Goal: Navigation & Orientation: Find specific page/section

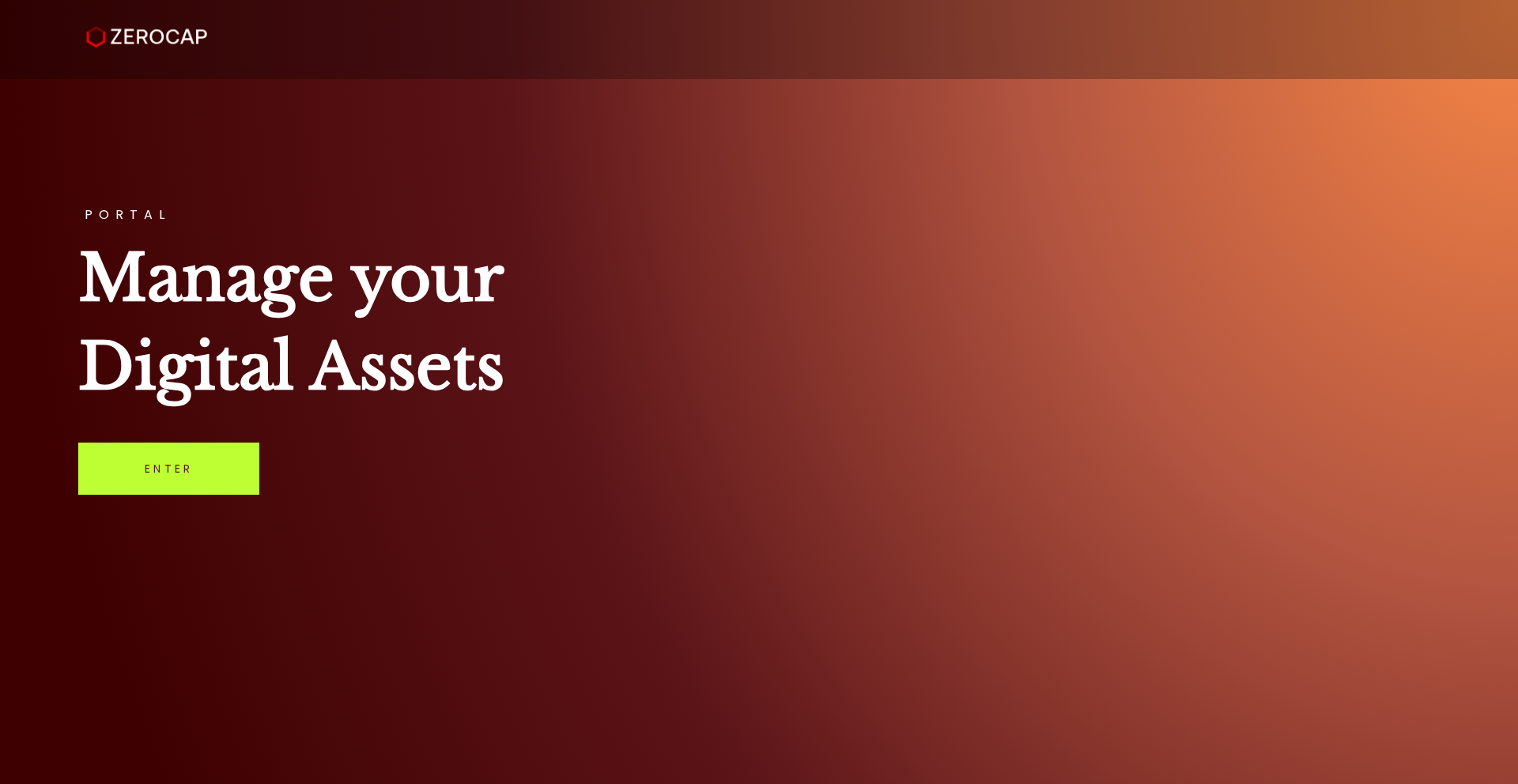
click at [195, 470] on link "Enter" at bounding box center [169, 468] width 181 height 52
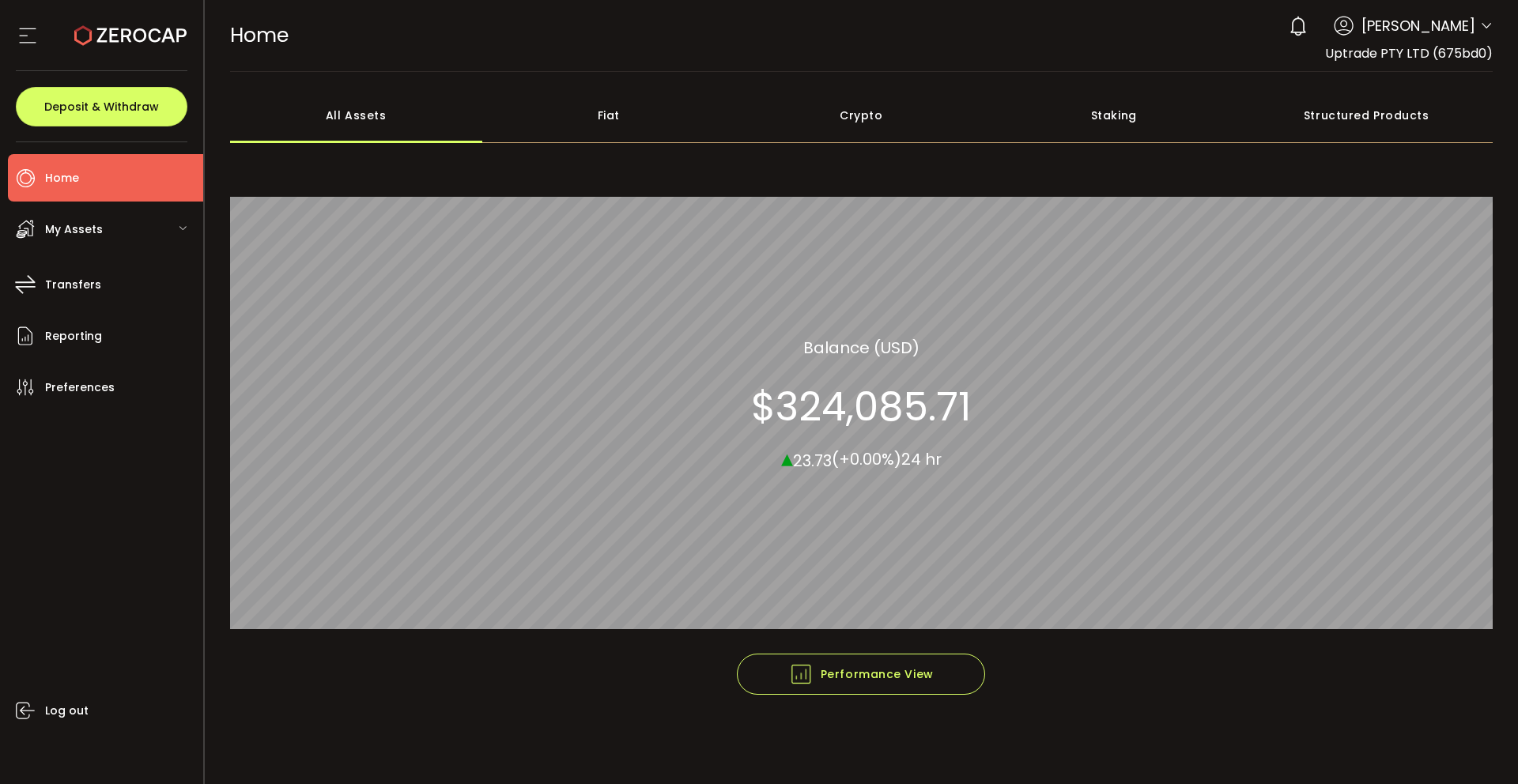
click at [79, 241] on div "My Assets" at bounding box center [105, 229] width 195 height 47
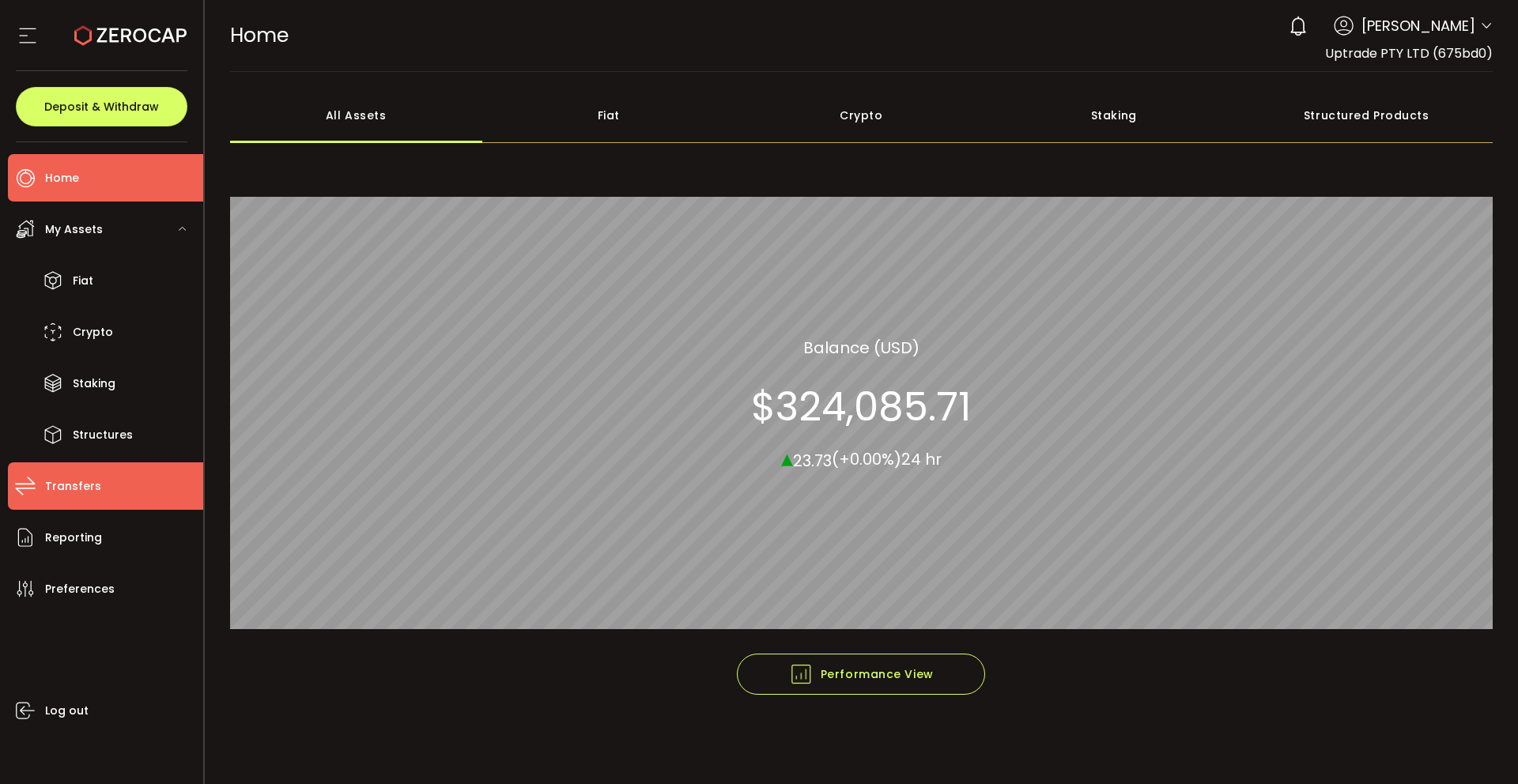
click at [85, 494] on span "Transfers" at bounding box center [73, 486] width 56 height 23
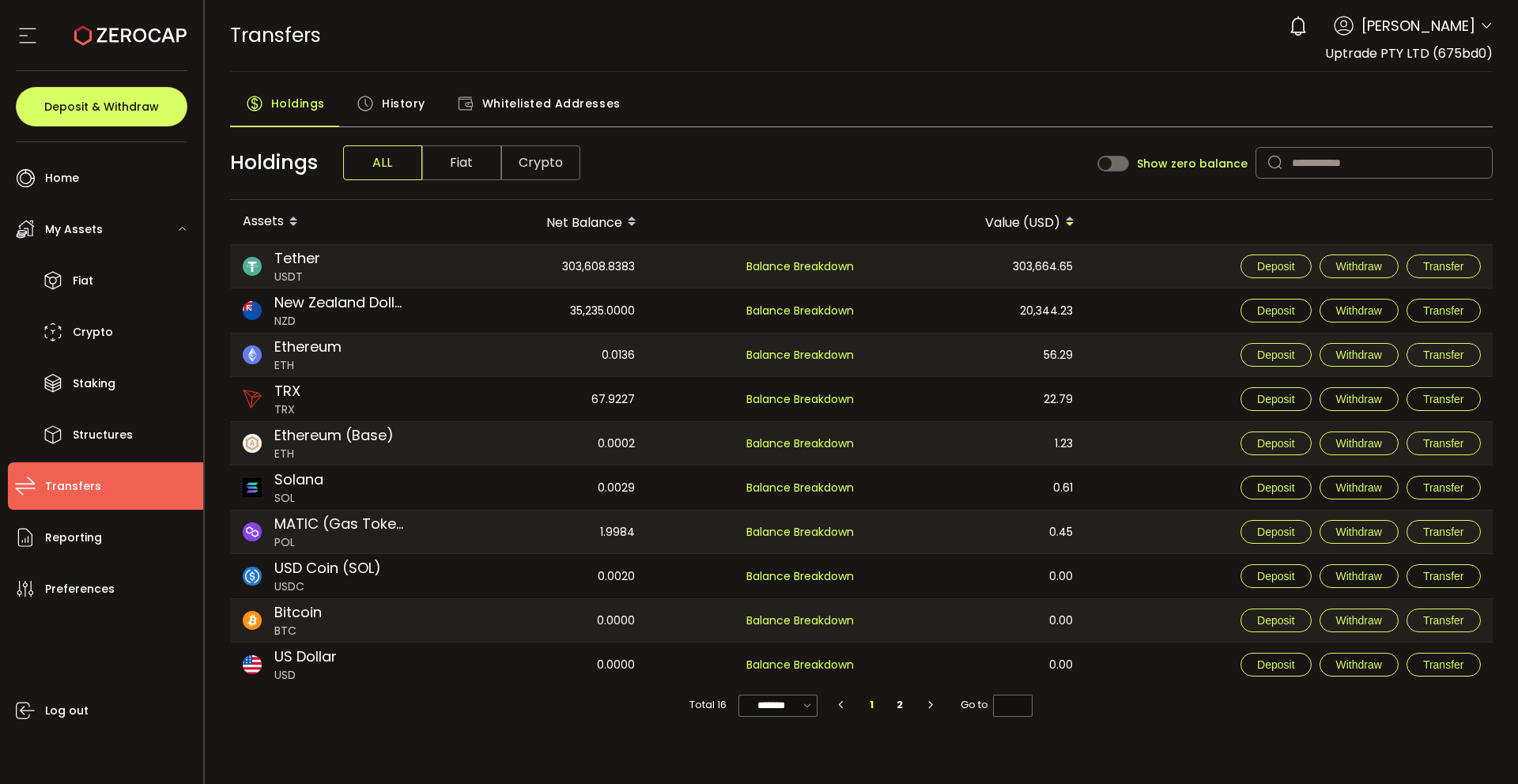
click at [153, 148] on ul "Home Trading My Assets Fiat Crypto Staking Structures Transfers Reporting Prefe…" at bounding box center [101, 463] width 203 height 642
click at [143, 176] on li "Home" at bounding box center [105, 177] width 195 height 47
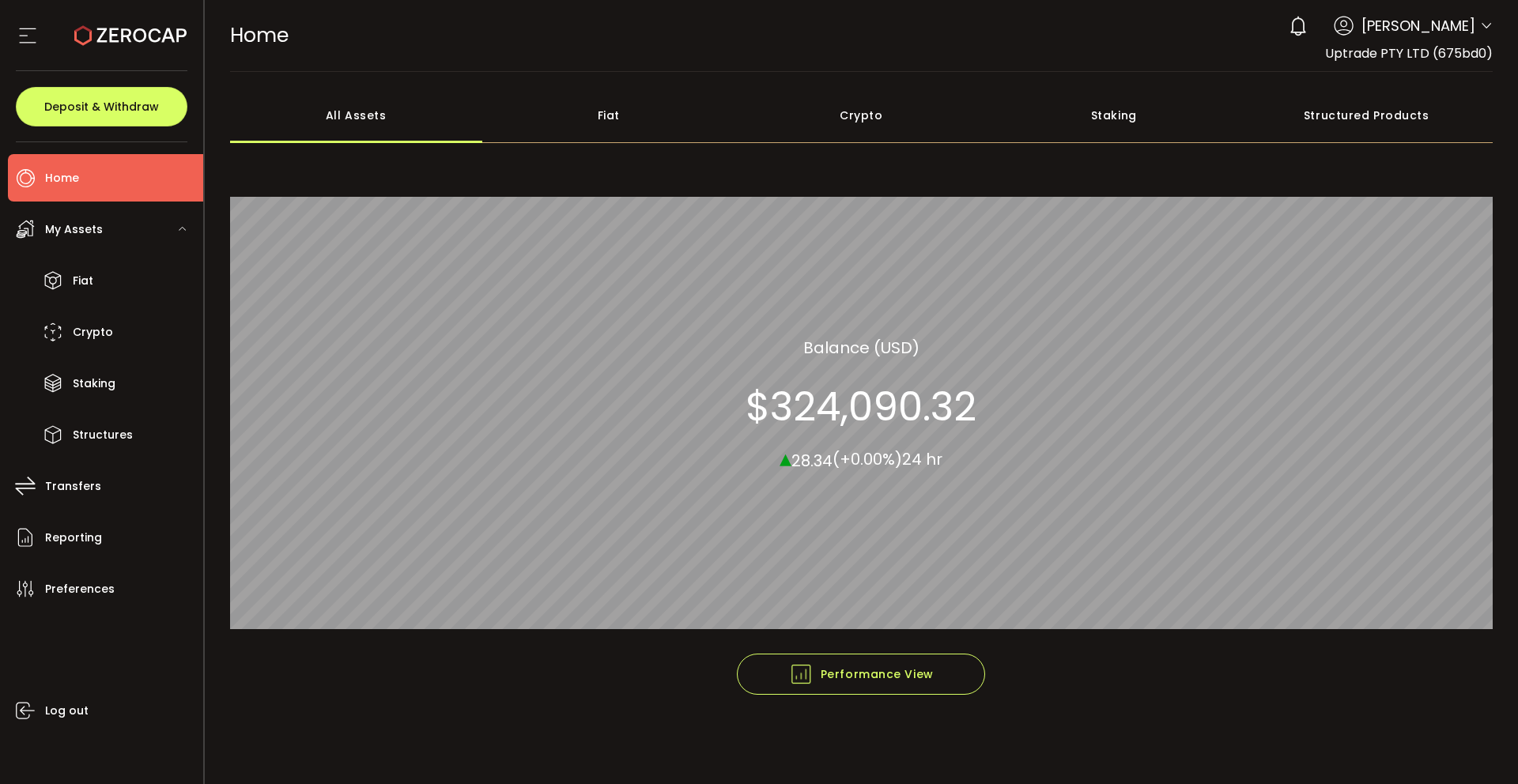
click at [1468, 27] on span "Tobias Pellio" at bounding box center [1418, 26] width 114 height 22
click at [1483, 27] on icon at bounding box center [1486, 26] width 13 height 13
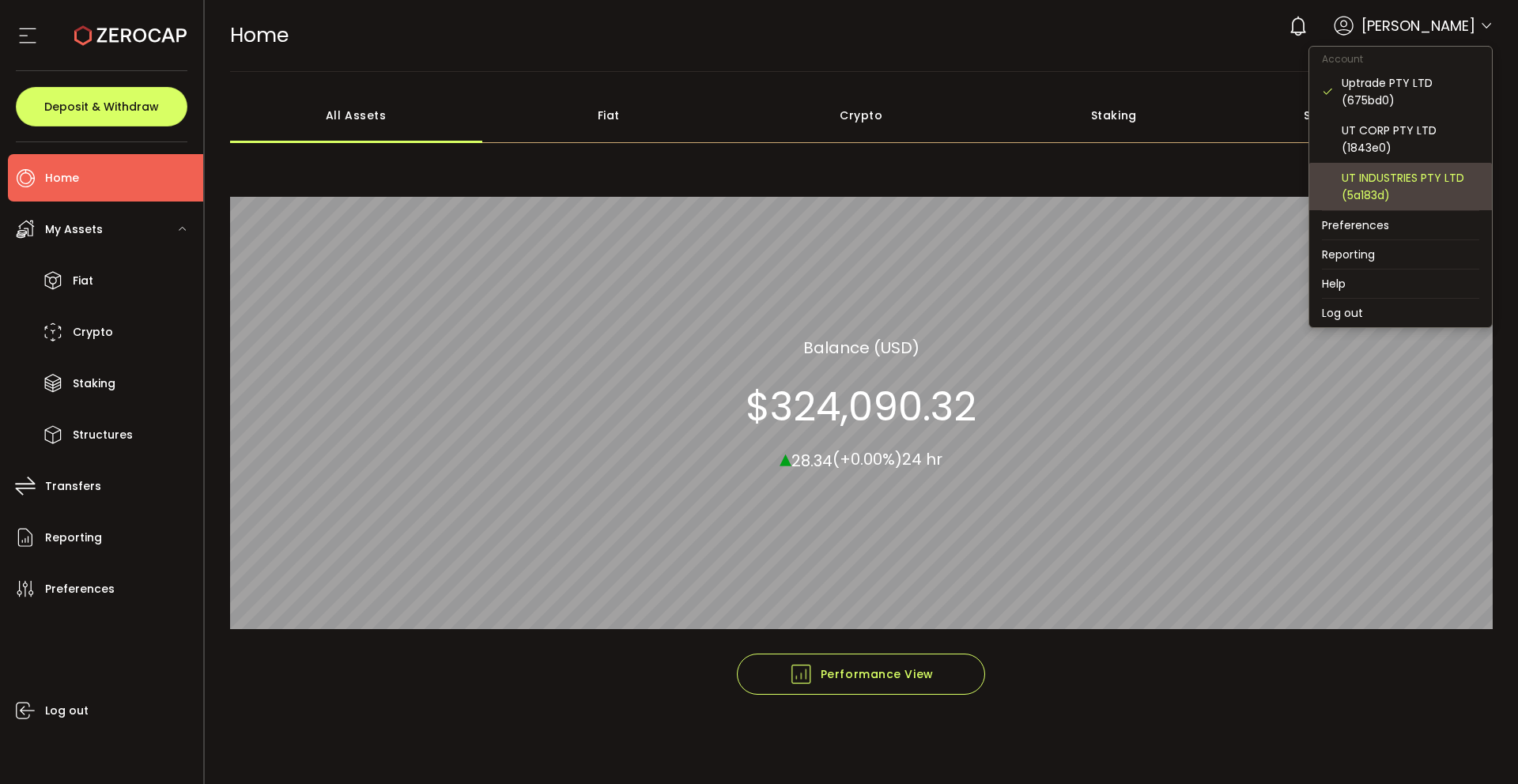
click at [1355, 176] on div "UT INDUSTRIES PTY LTD (5a183d)" at bounding box center [1410, 186] width 137 height 35
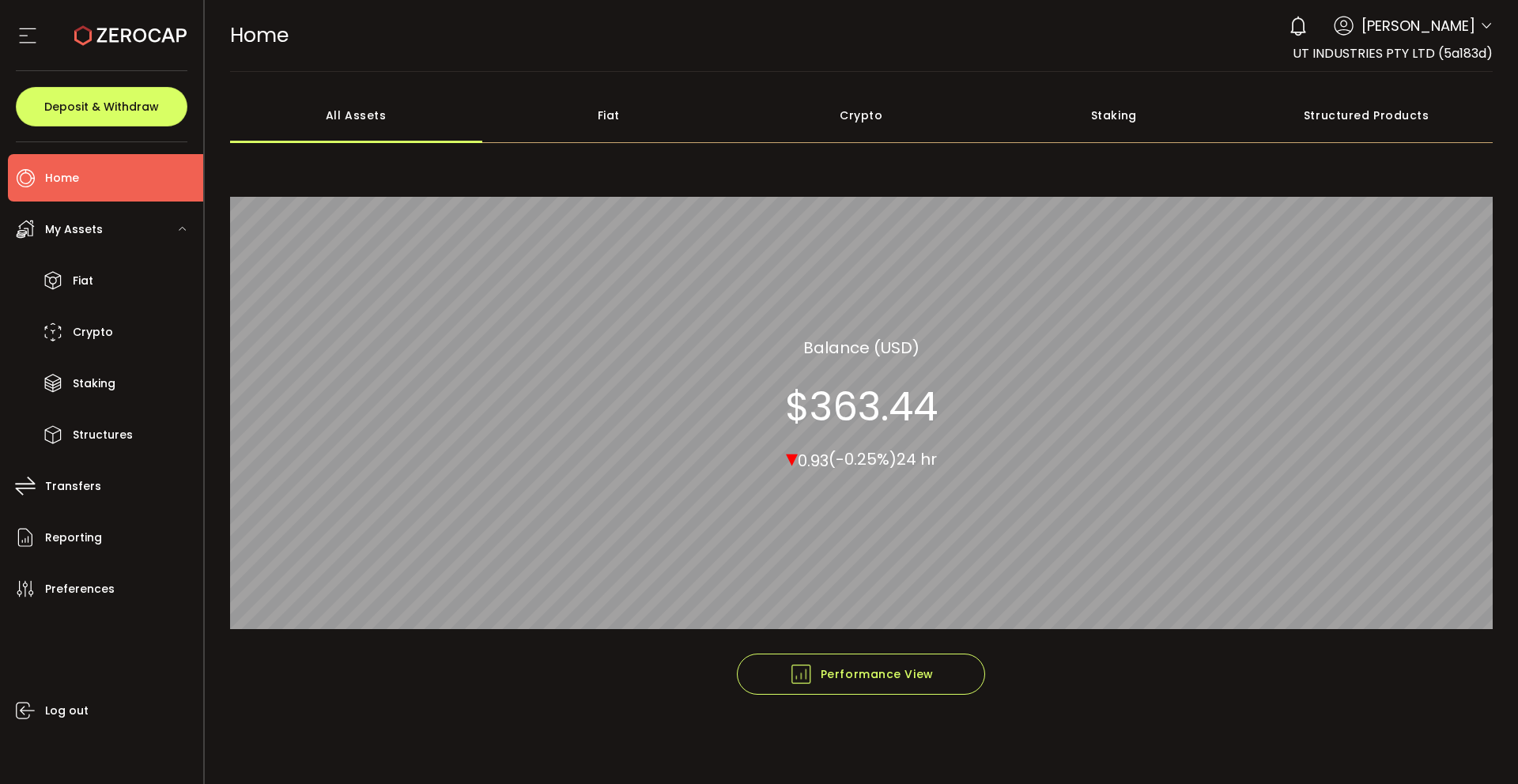
click at [1478, 27] on div "0 Tobias Pellio Account Uptrade PTY LTD (675bd0) UT CORP PTY LTD (1843e0) UT IN…" at bounding box center [1386, 26] width 212 height 35
click at [1479, 27] on icon at bounding box center [1486, 26] width 13 height 13
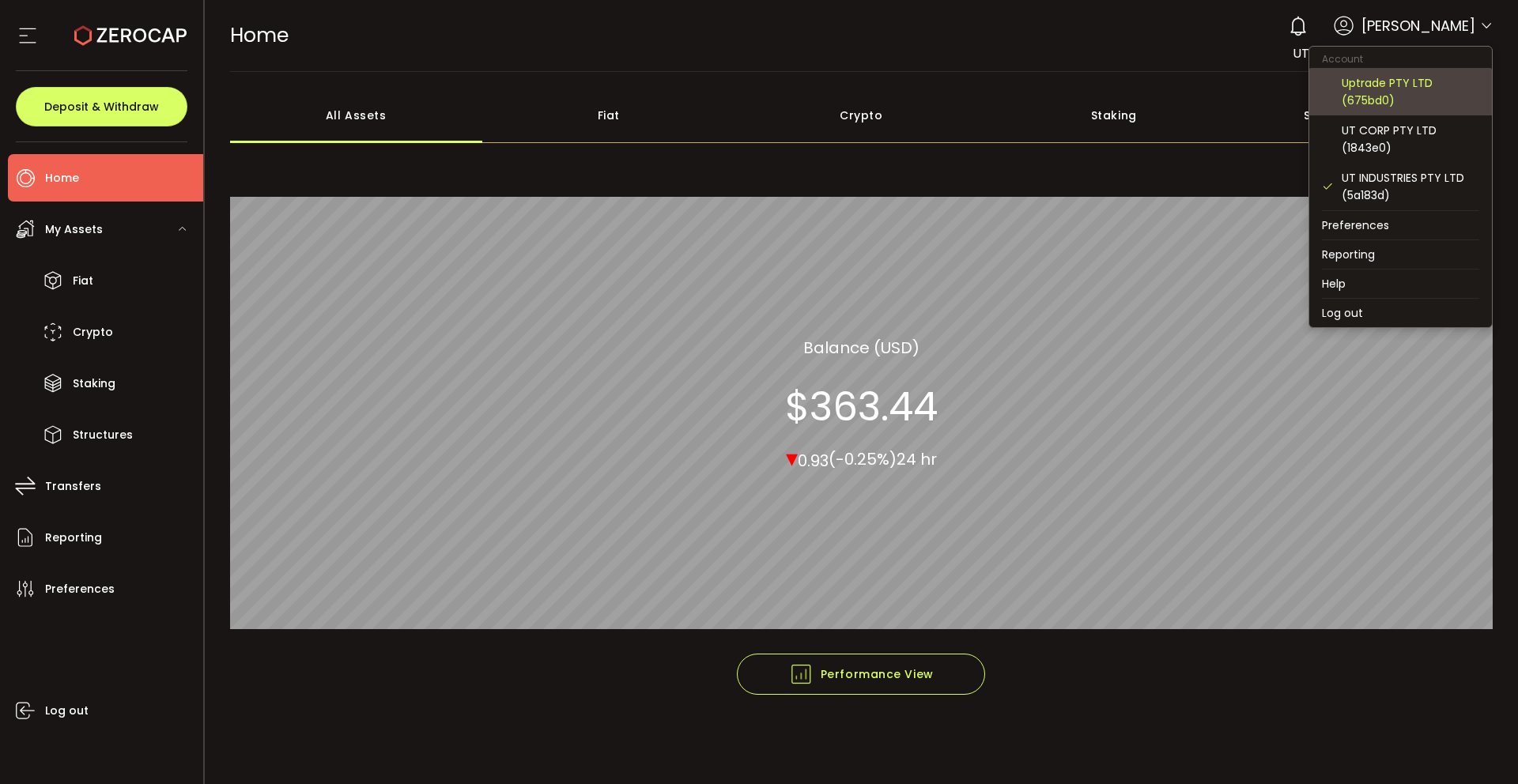
click at [1378, 89] on div "Uptrade PTY LTD (675bd0)" at bounding box center [1410, 91] width 137 height 35
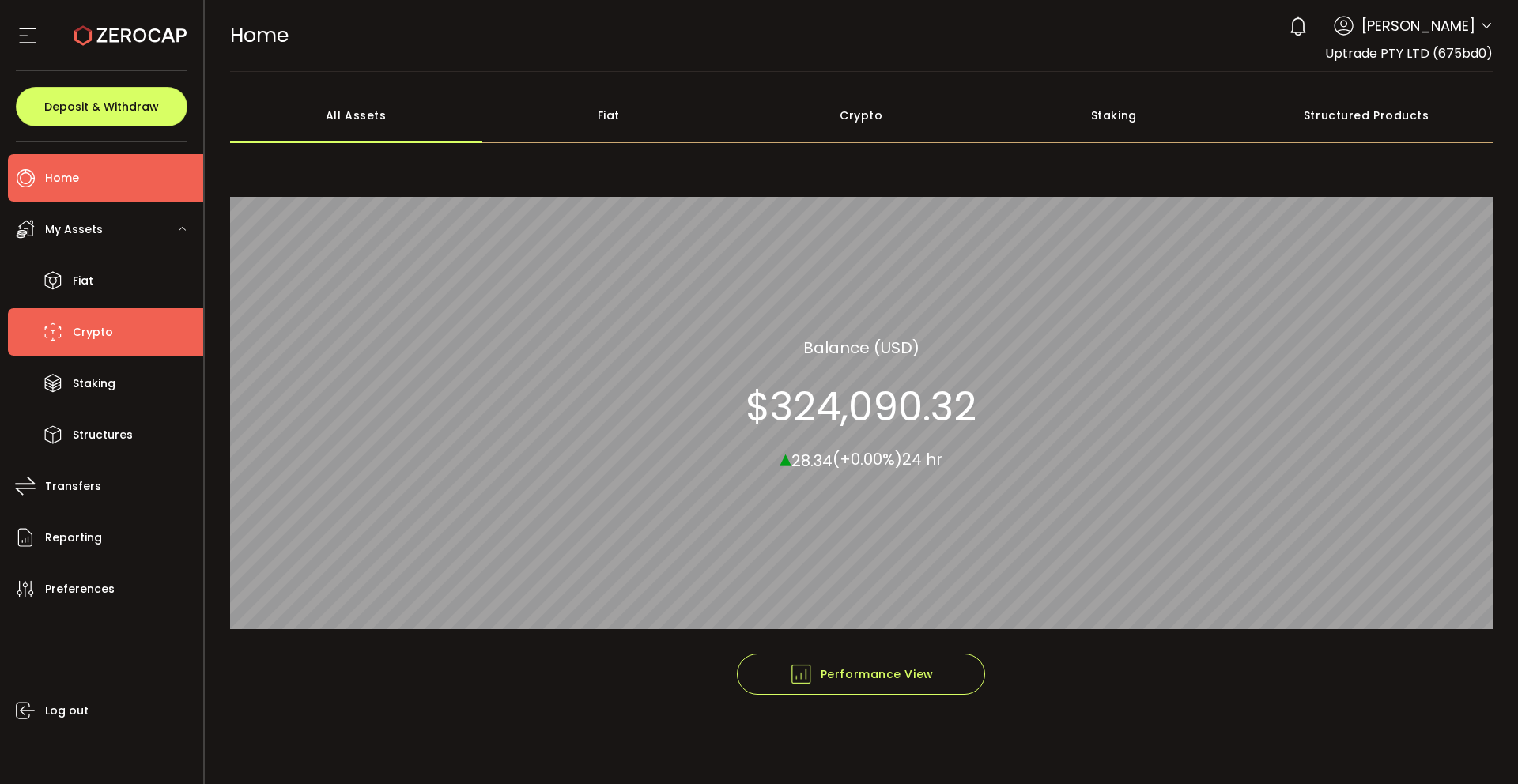
click at [125, 327] on li "Crypto" at bounding box center [105, 331] width 195 height 47
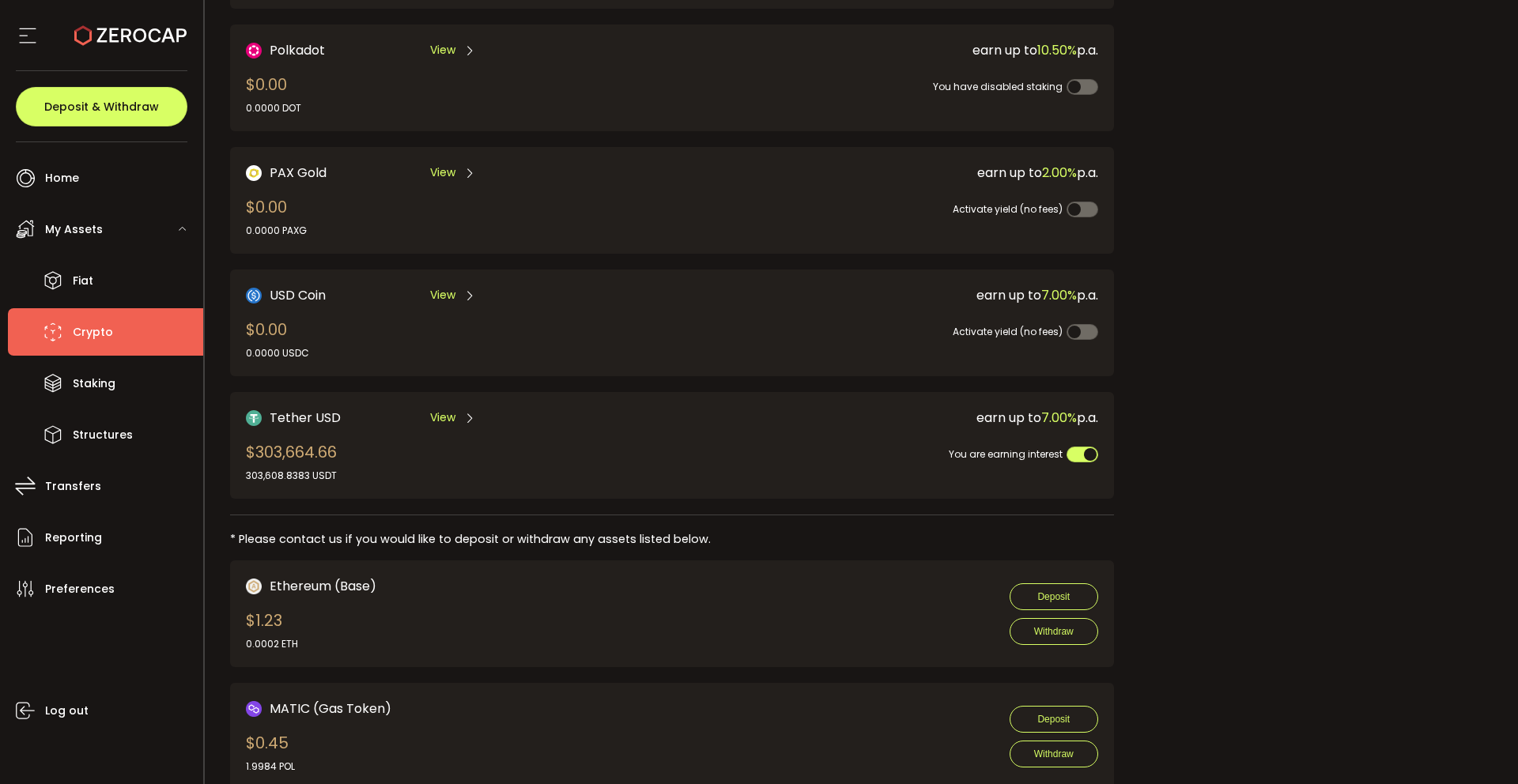
scroll to position [348, 0]
click at [287, 421] on span "Tether USD" at bounding box center [305, 416] width 71 height 20
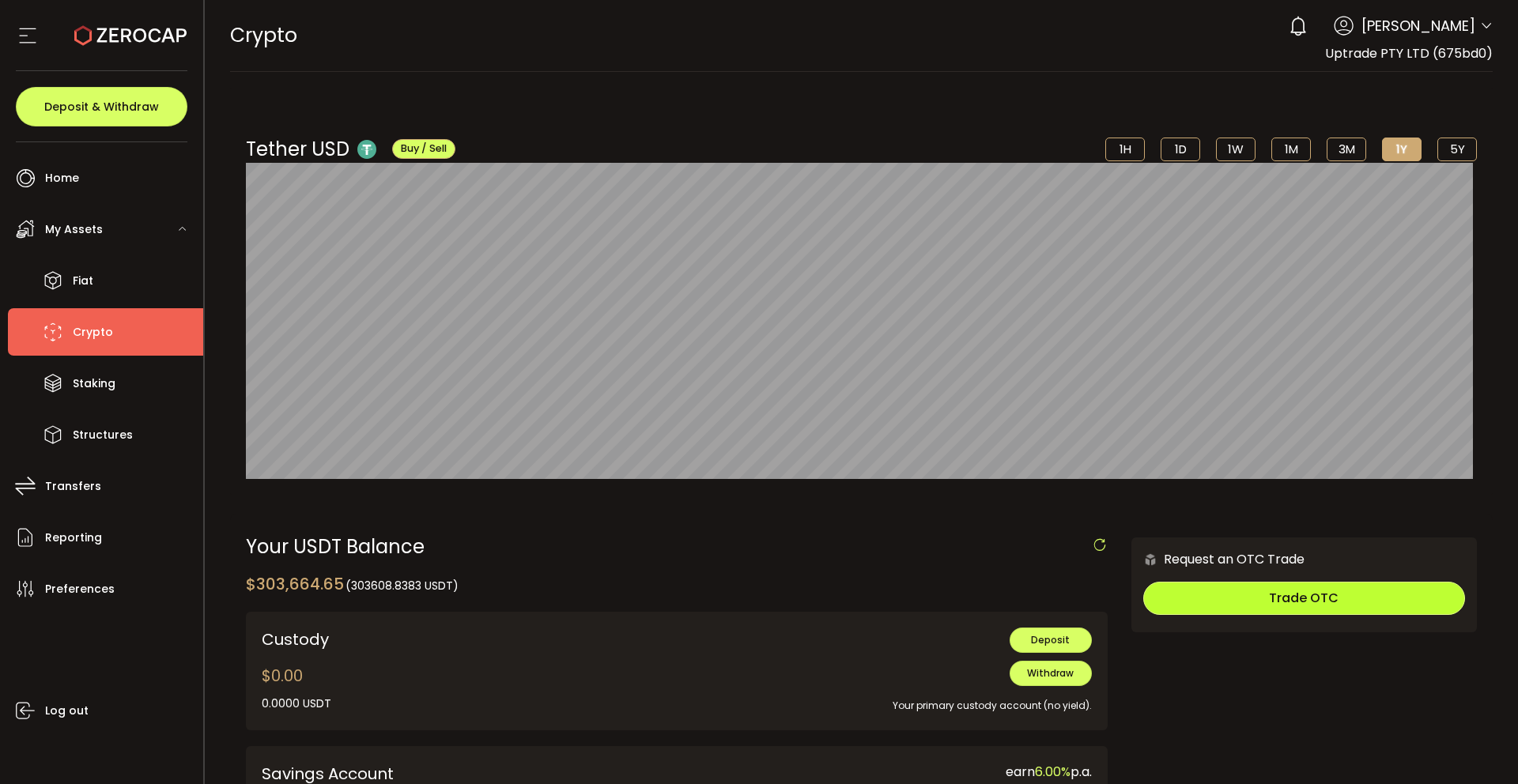
click at [1301, 601] on span "Trade OTC" at bounding box center [1304, 598] width 70 height 18
click at [425, 150] on span "Buy / Sell" at bounding box center [423, 148] width 46 height 14
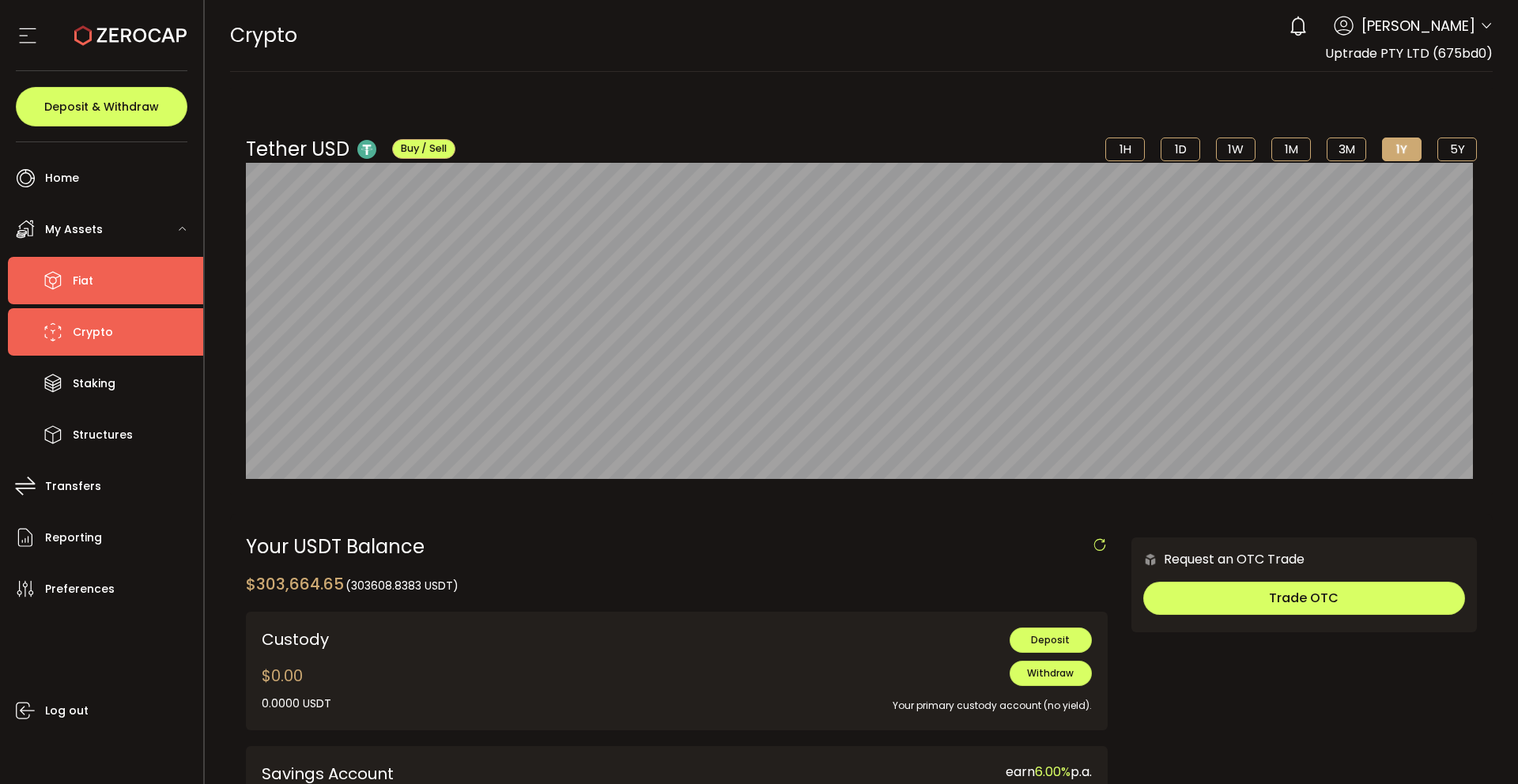
click at [130, 276] on li "Fiat" at bounding box center [105, 280] width 195 height 47
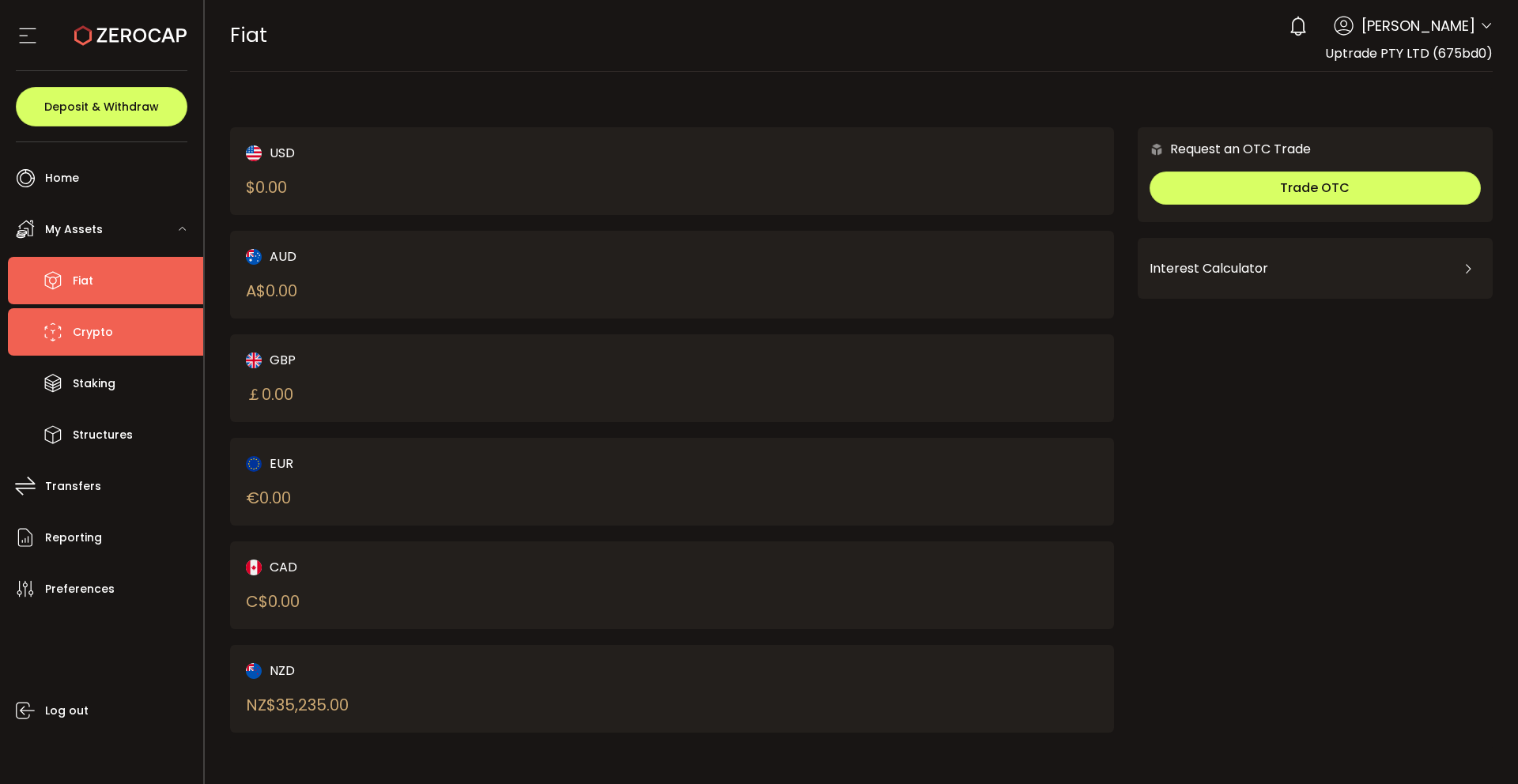
click at [129, 338] on li "Crypto" at bounding box center [105, 331] width 195 height 47
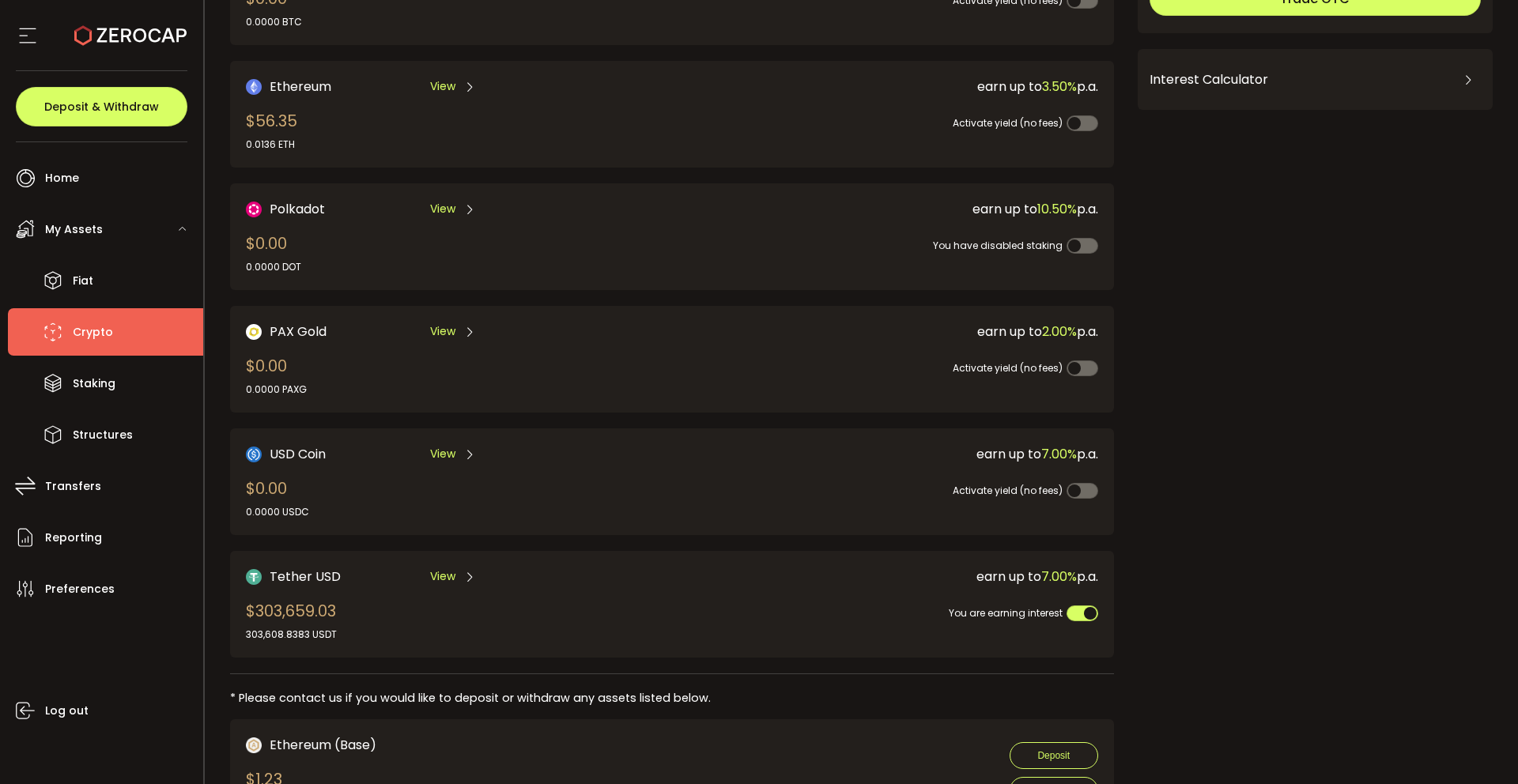
scroll to position [221, 0]
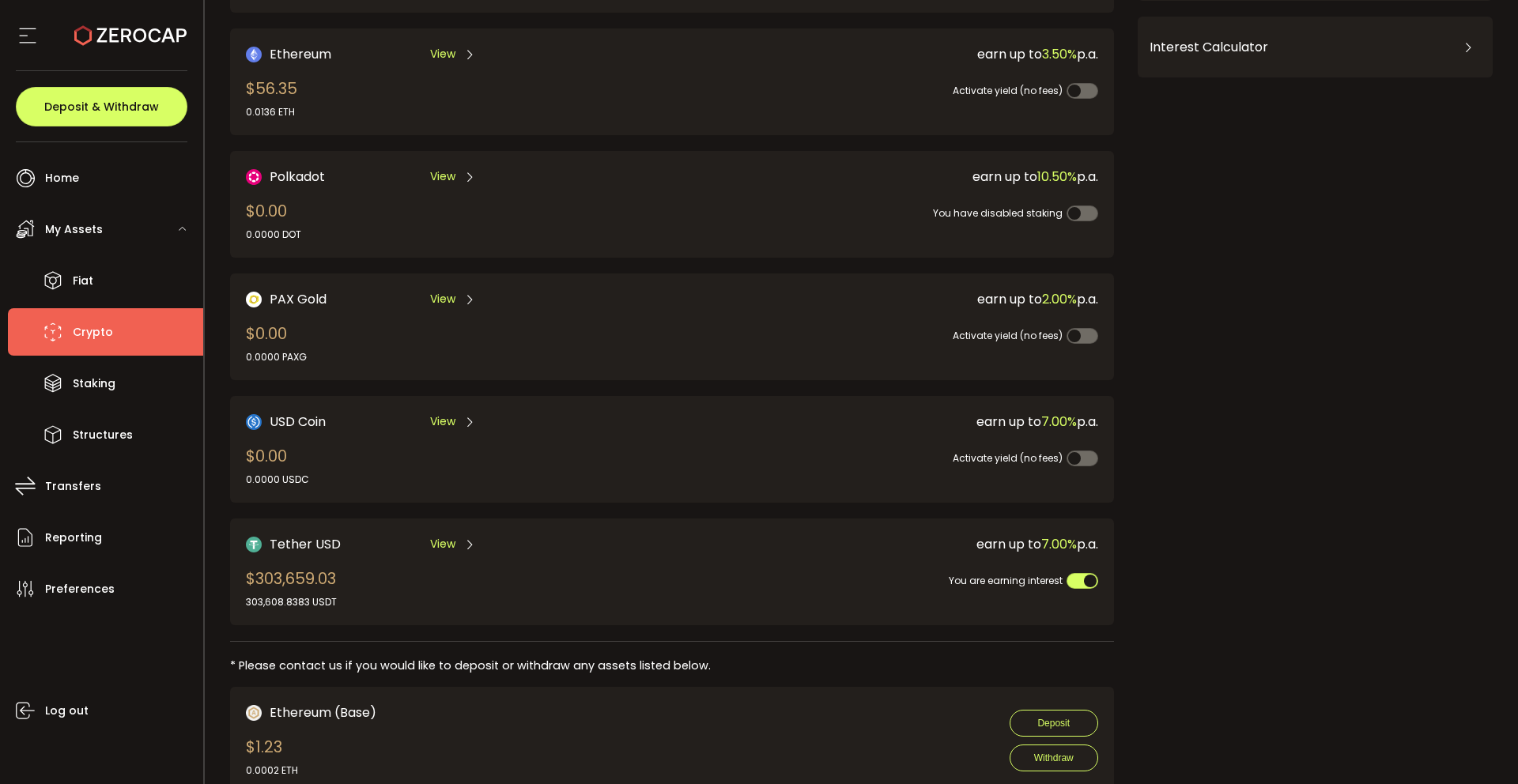
click at [454, 543] on div "View" at bounding box center [453, 544] width 46 height 20
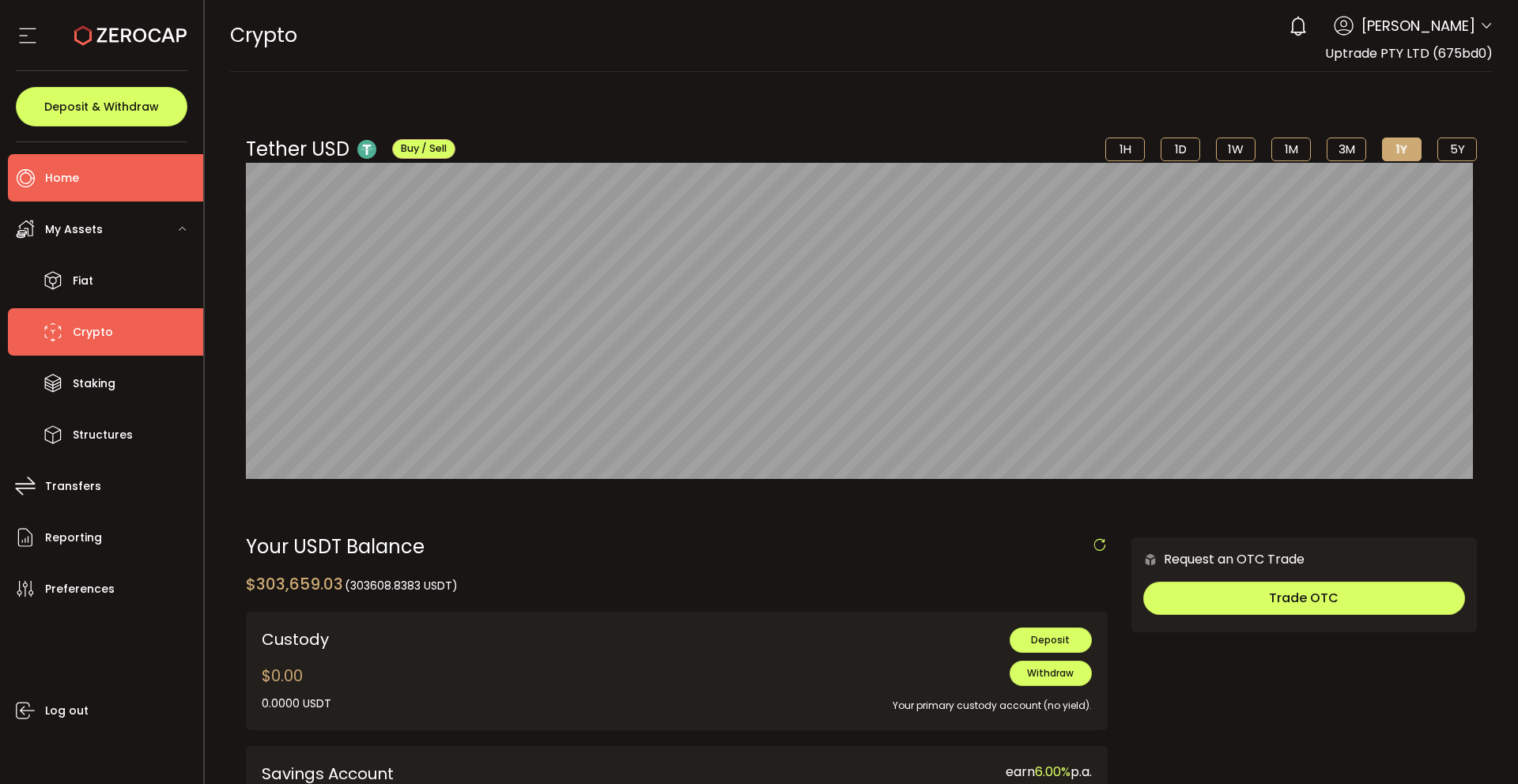
click at [116, 184] on li "Home" at bounding box center [105, 177] width 195 height 47
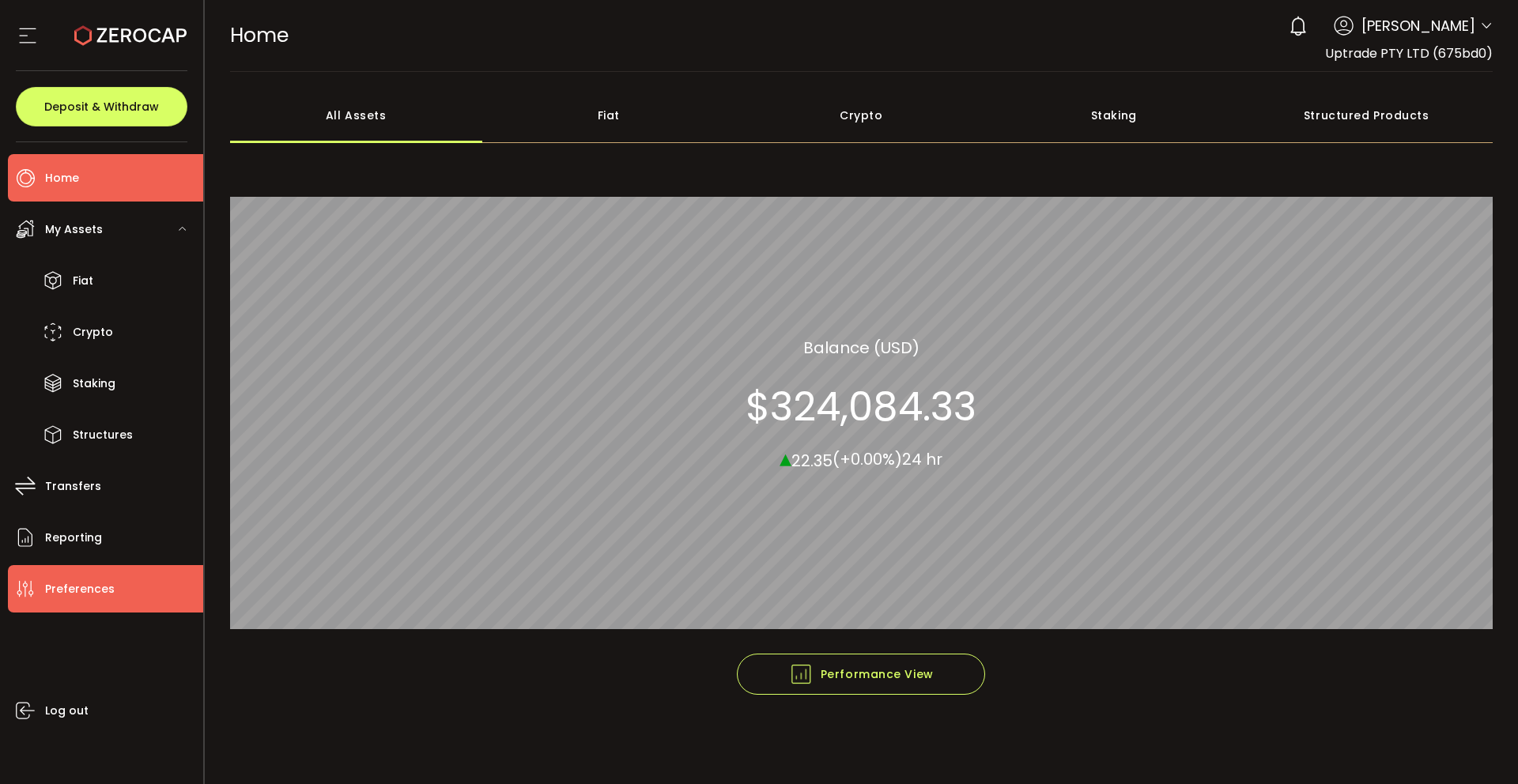
click at [84, 583] on span "Preferences" at bounding box center [79, 589] width 70 height 23
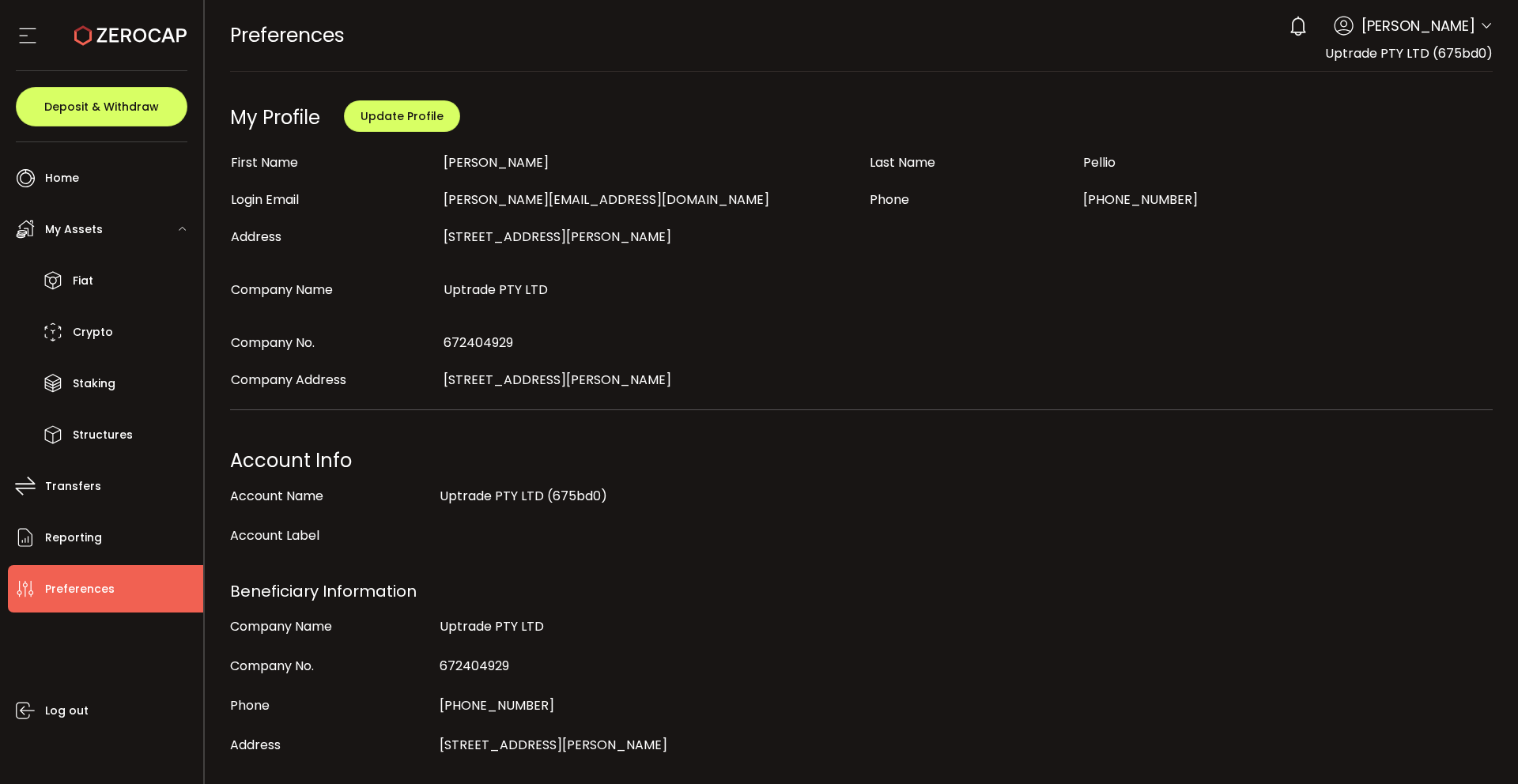
click at [100, 227] on span "My Assets" at bounding box center [74, 230] width 58 height 23
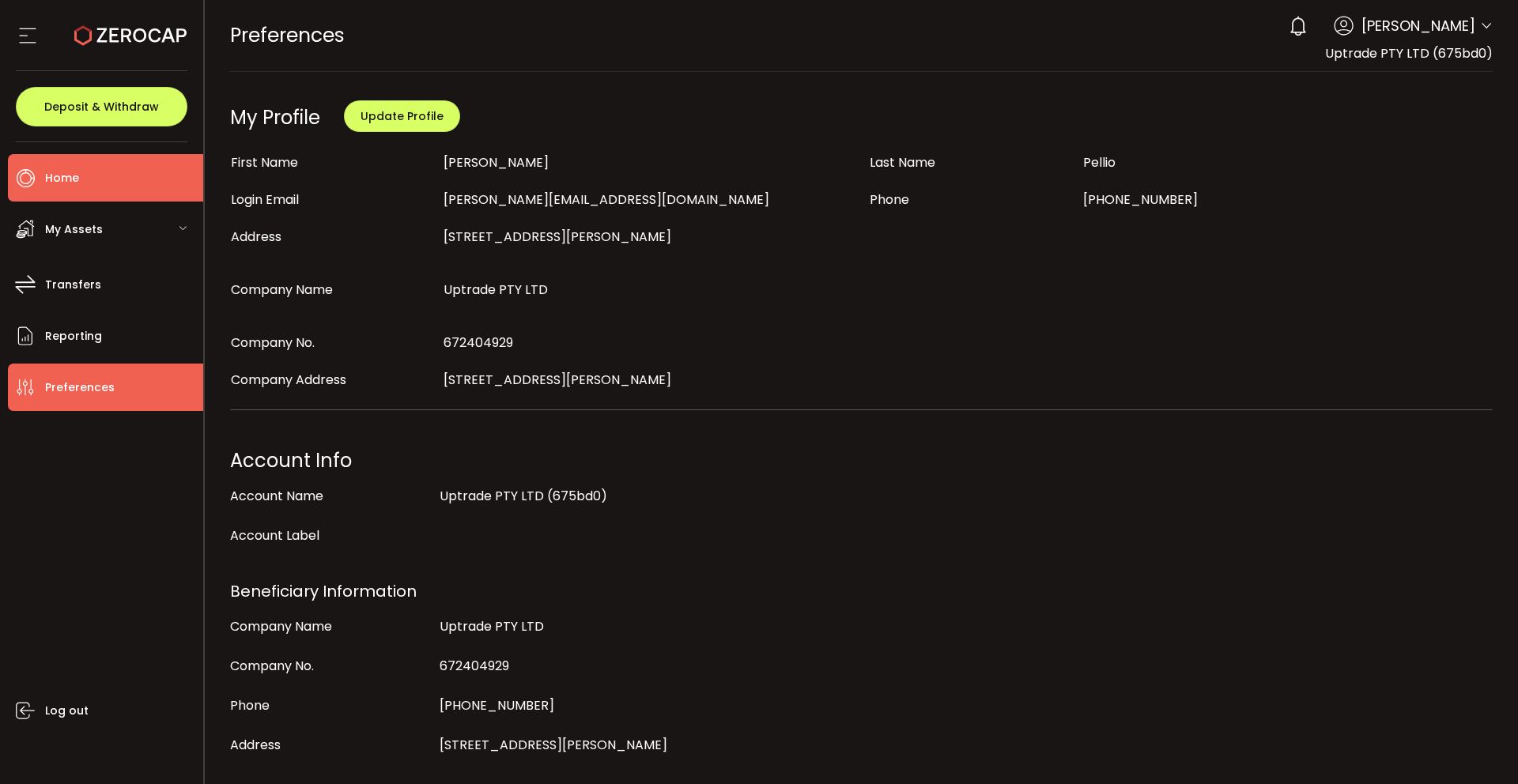
click at [100, 165] on li "Home" at bounding box center [105, 177] width 195 height 47
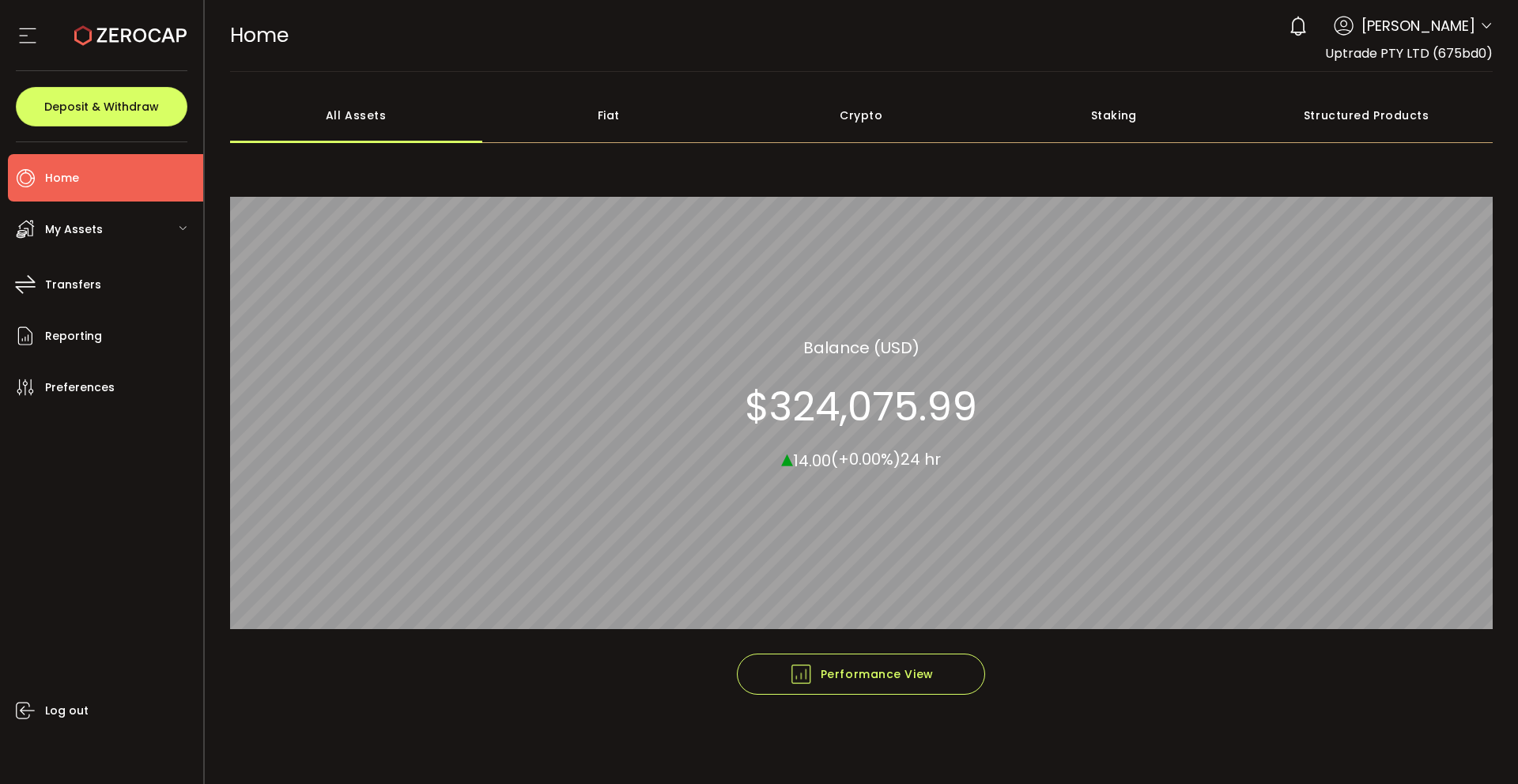
click at [861, 121] on div "Crypto" at bounding box center [861, 115] width 253 height 55
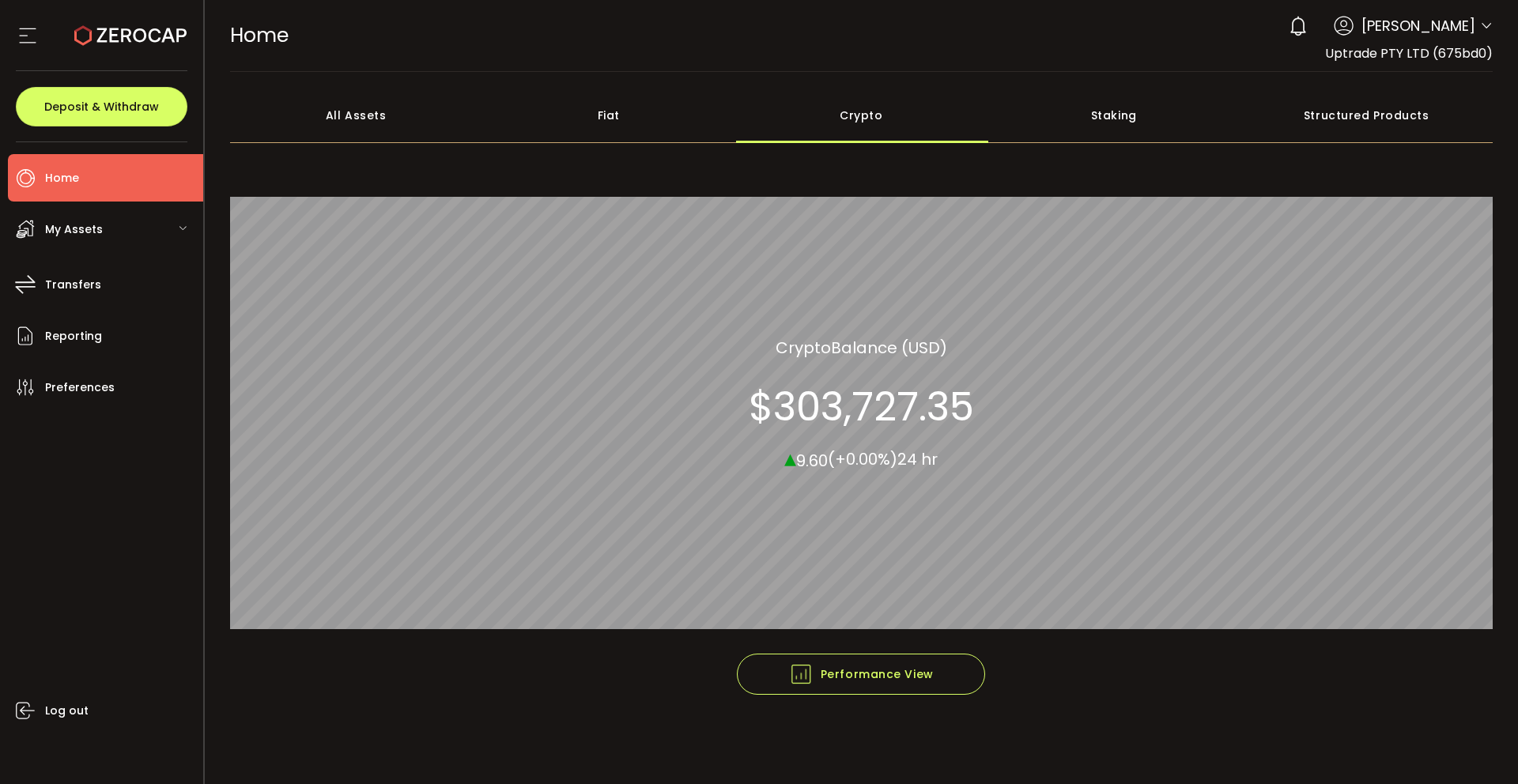
click at [1099, 122] on div "Staking" at bounding box center [1113, 115] width 253 height 55
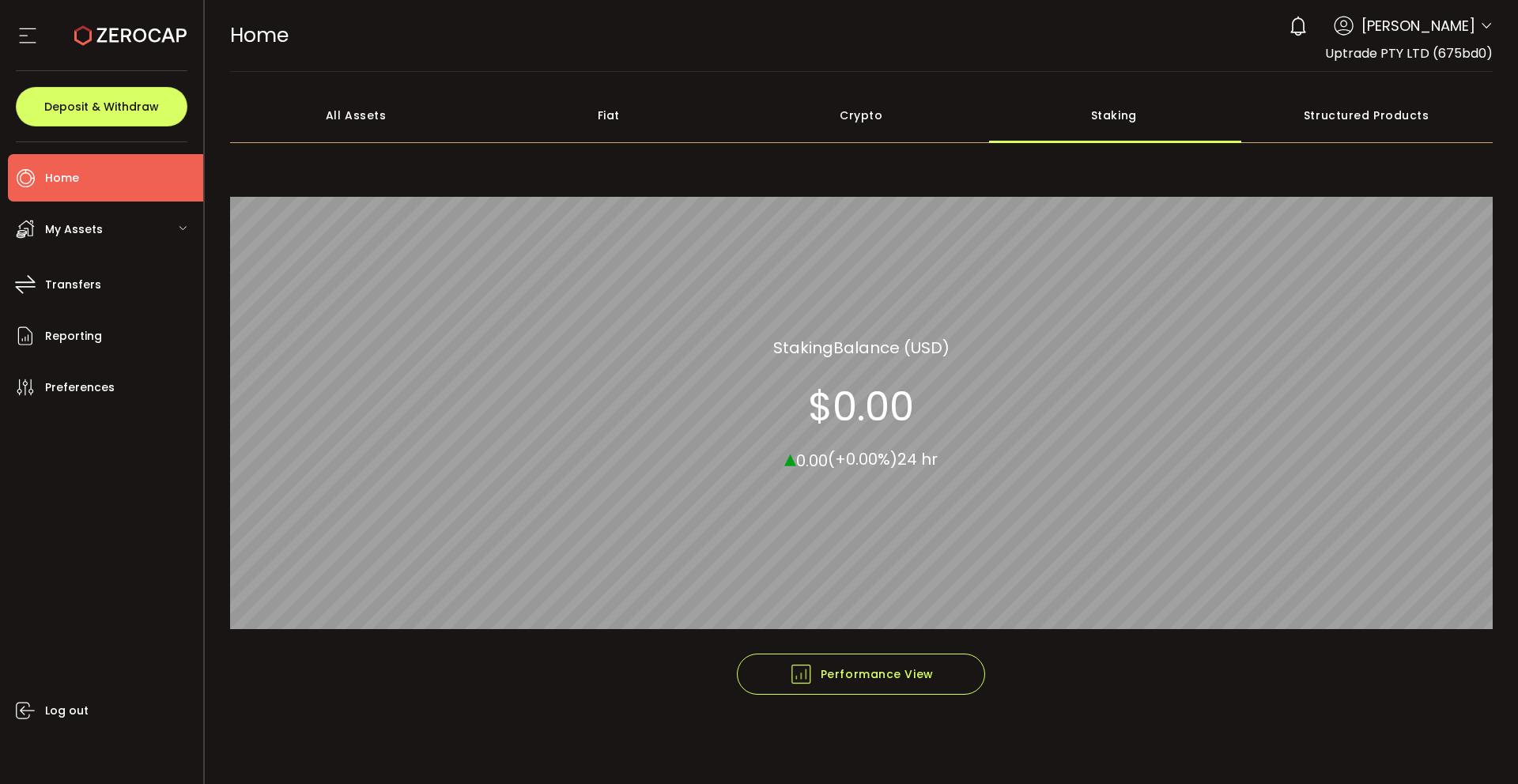
click at [853, 124] on div "Crypto" at bounding box center [861, 115] width 253 height 55
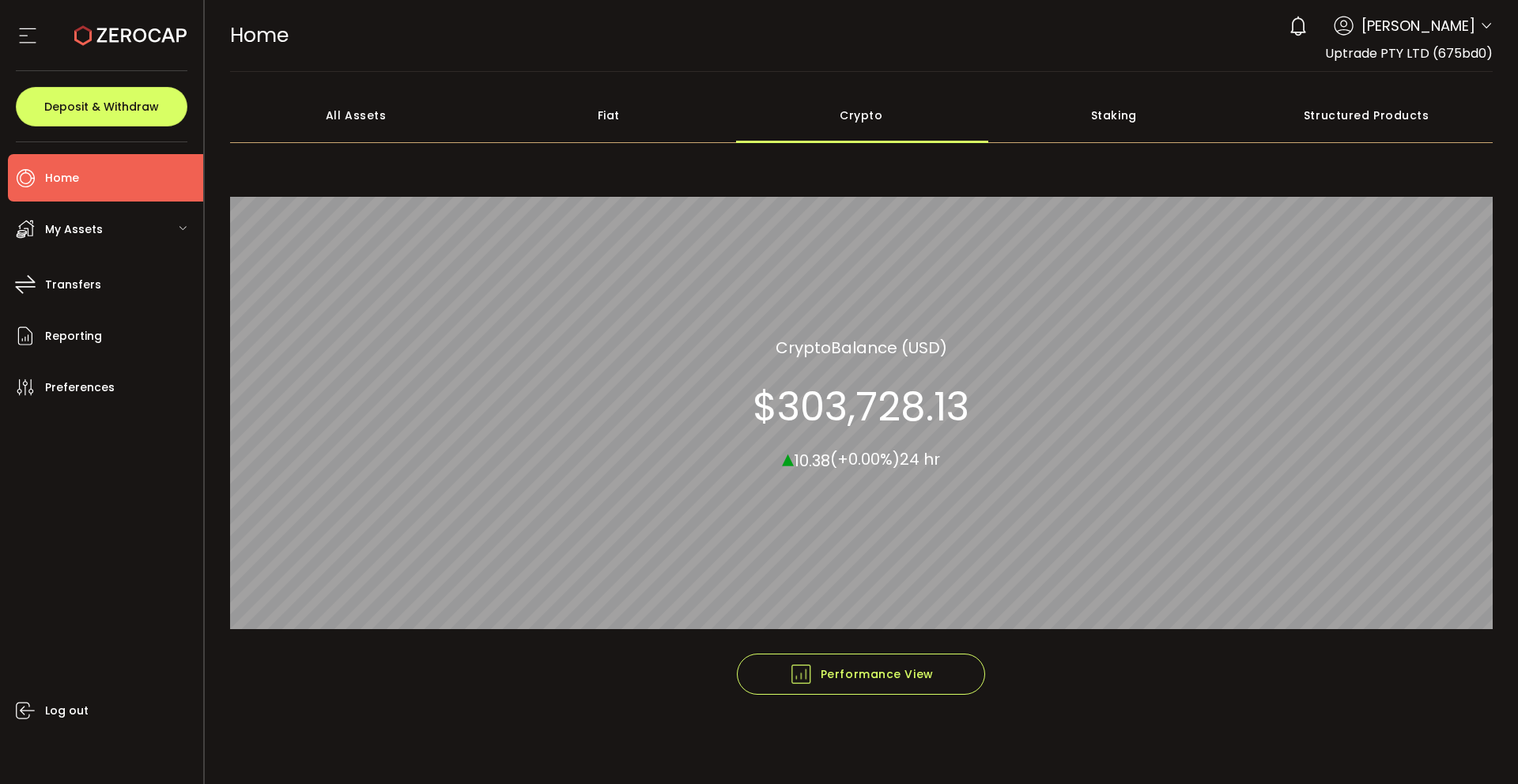
click at [1426, 32] on span "Tobias Pellio" at bounding box center [1418, 26] width 114 height 22
click at [1309, 33] on icon at bounding box center [1298, 26] width 22 height 22
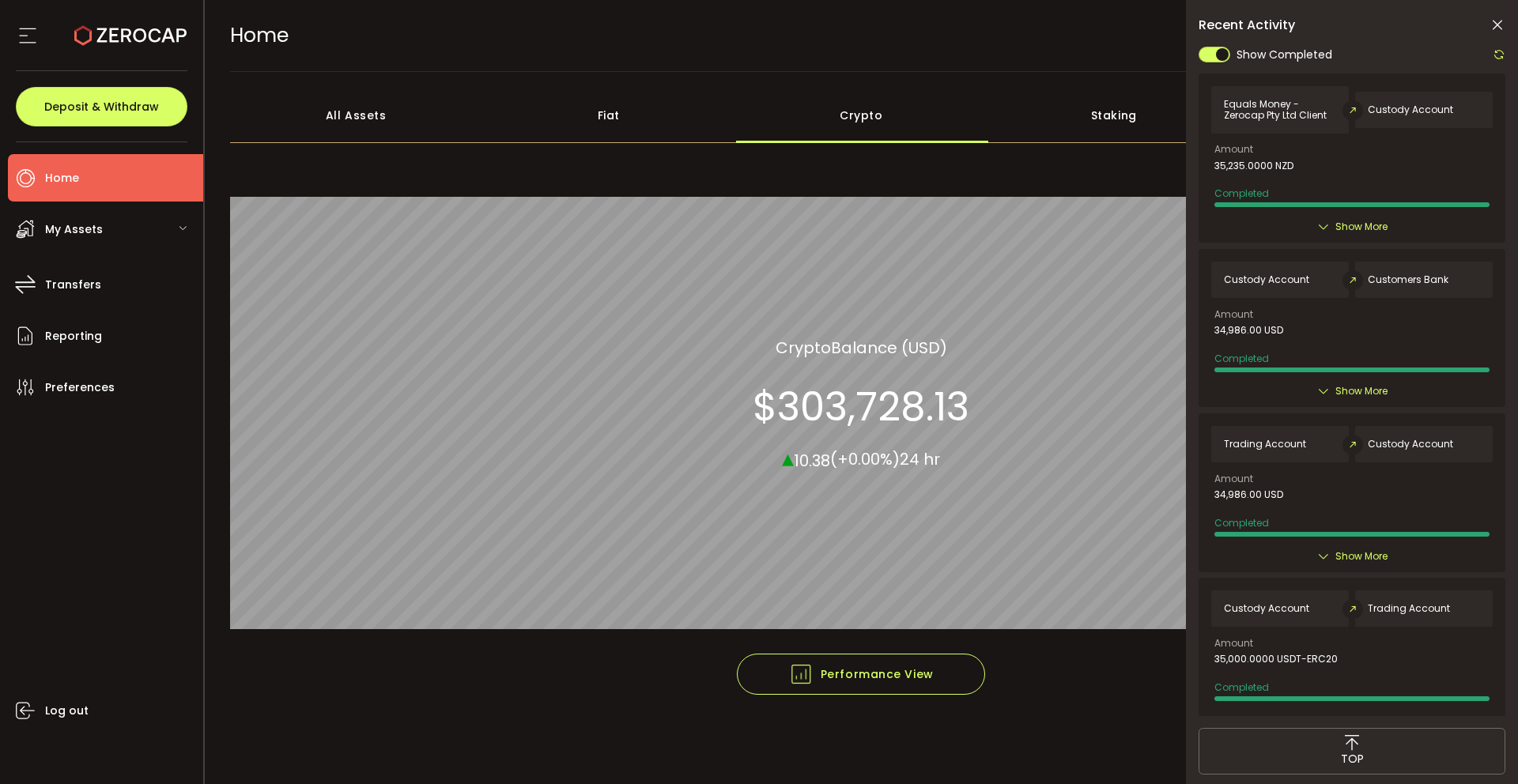
click at [1411, 110] on span "Custody Account" at bounding box center [1410, 110] width 85 height 11
click at [1500, 27] on icon at bounding box center [1497, 26] width 16 height 16
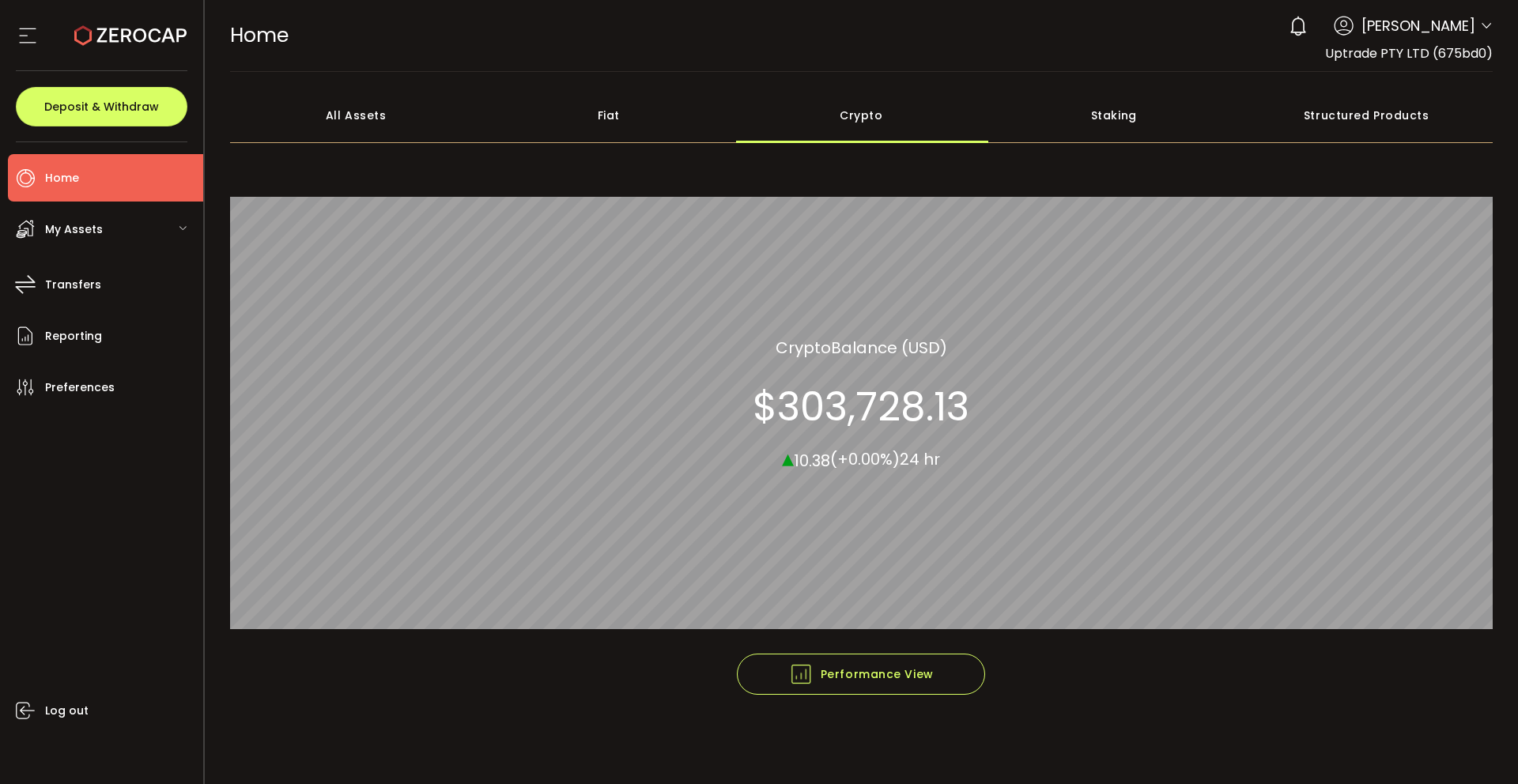
click at [11, 35] on section at bounding box center [101, 35] width 203 height 71
click at [27, 35] on icon at bounding box center [28, 36] width 24 height 24
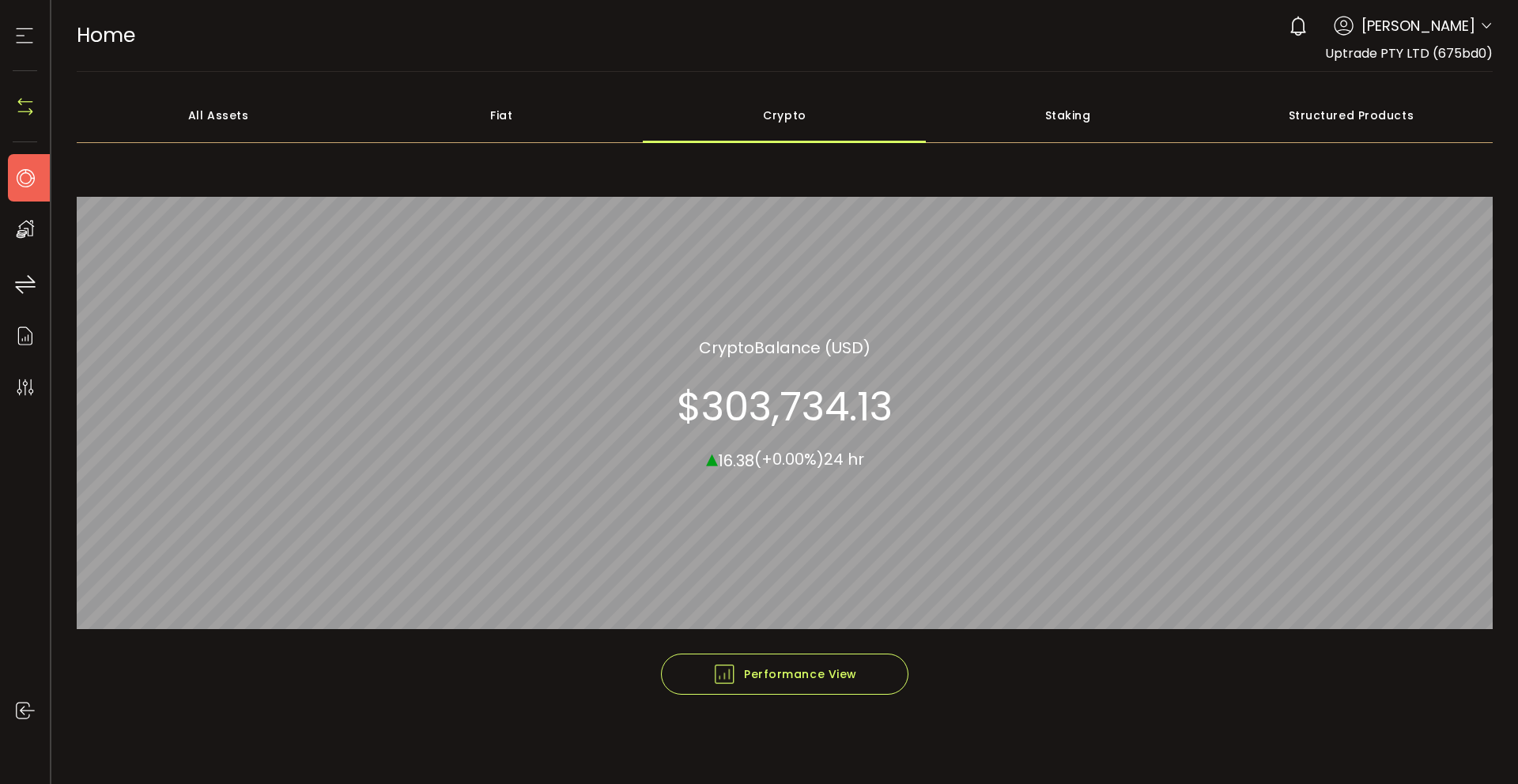
click at [27, 35] on icon at bounding box center [25, 36] width 24 height 24
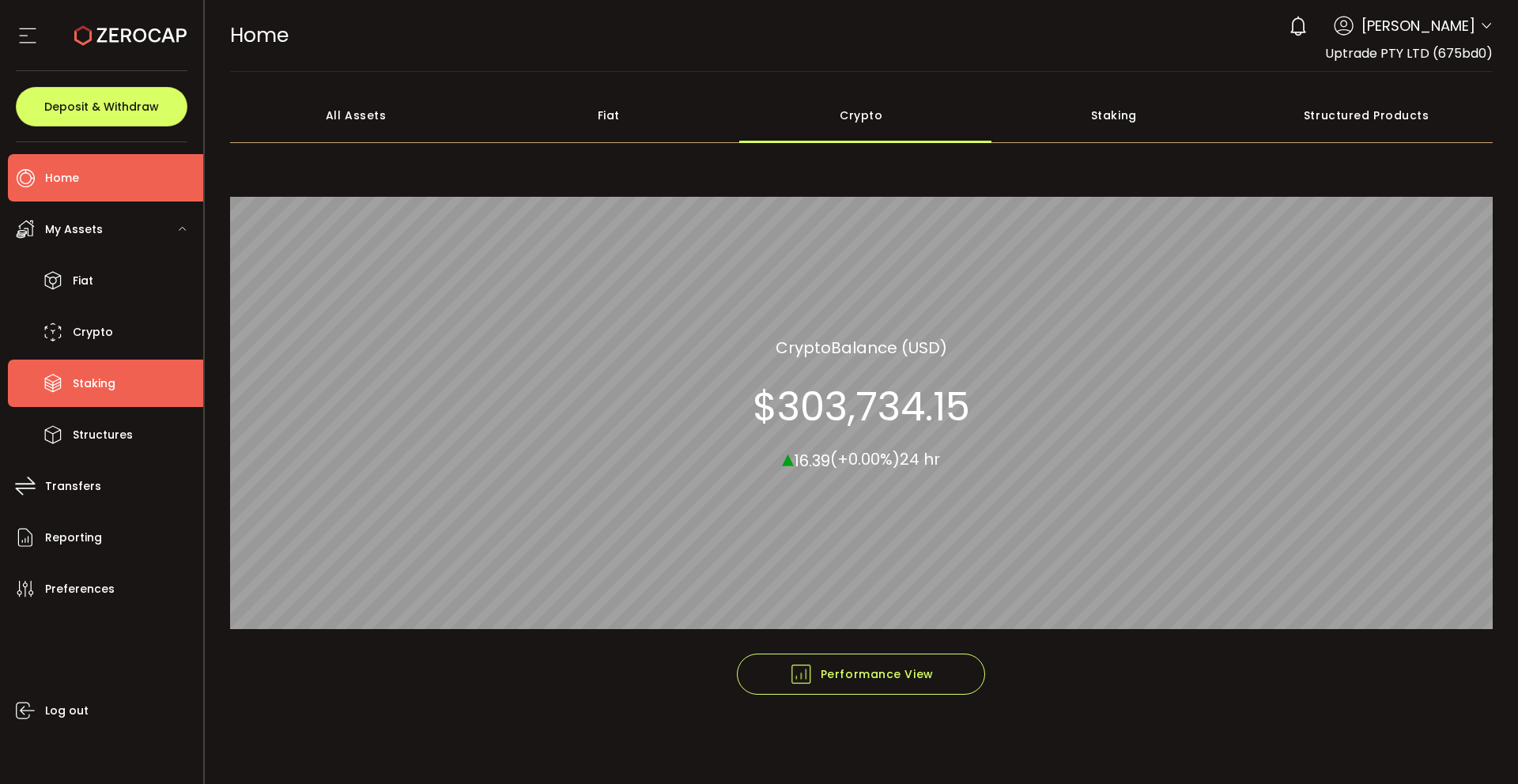
click at [104, 368] on li "Staking" at bounding box center [105, 383] width 195 height 47
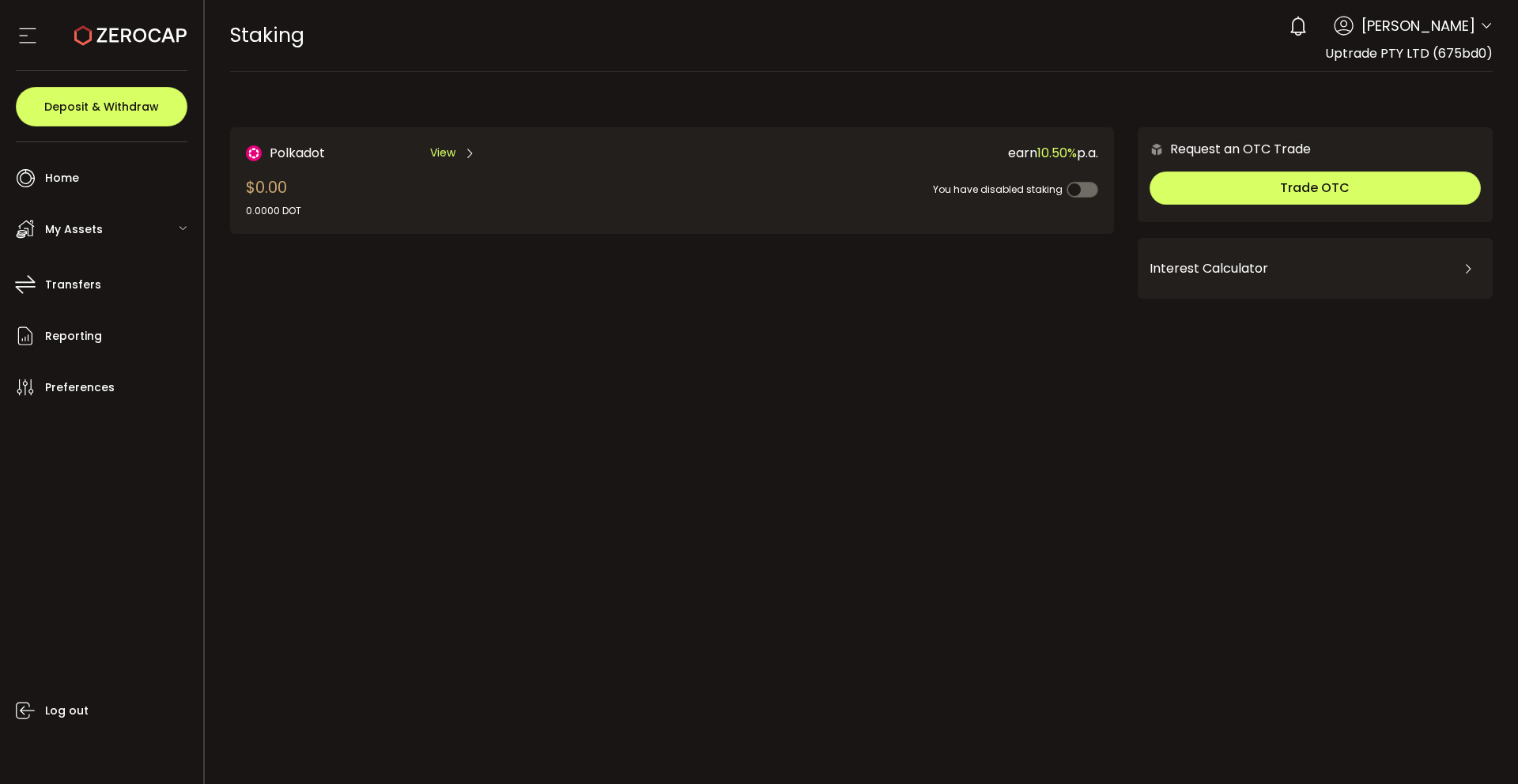
click at [136, 233] on div "My Assets" at bounding box center [105, 229] width 195 height 47
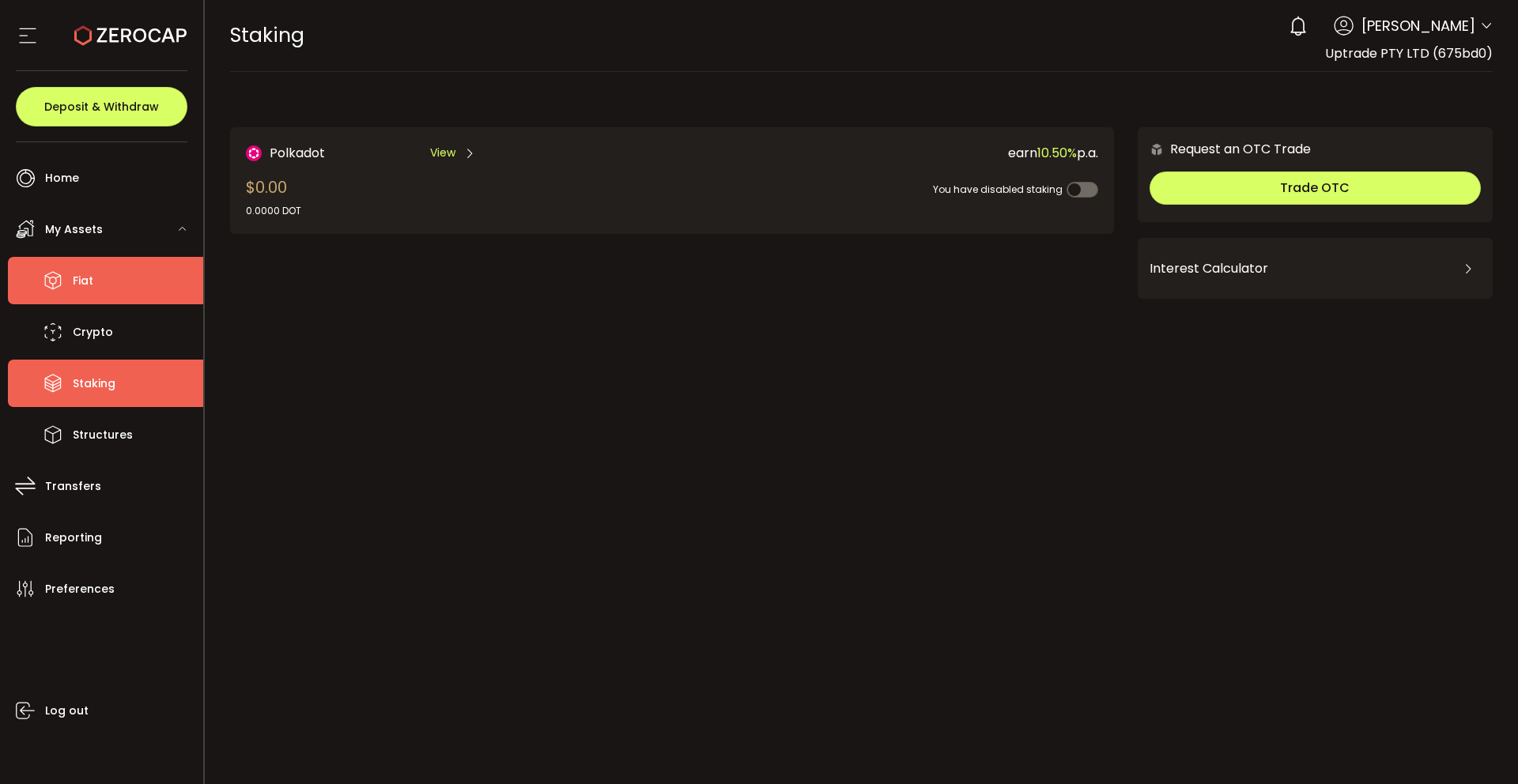
click at [112, 294] on li "Fiat" at bounding box center [105, 280] width 195 height 47
